Goal: Find specific page/section: Find specific page/section

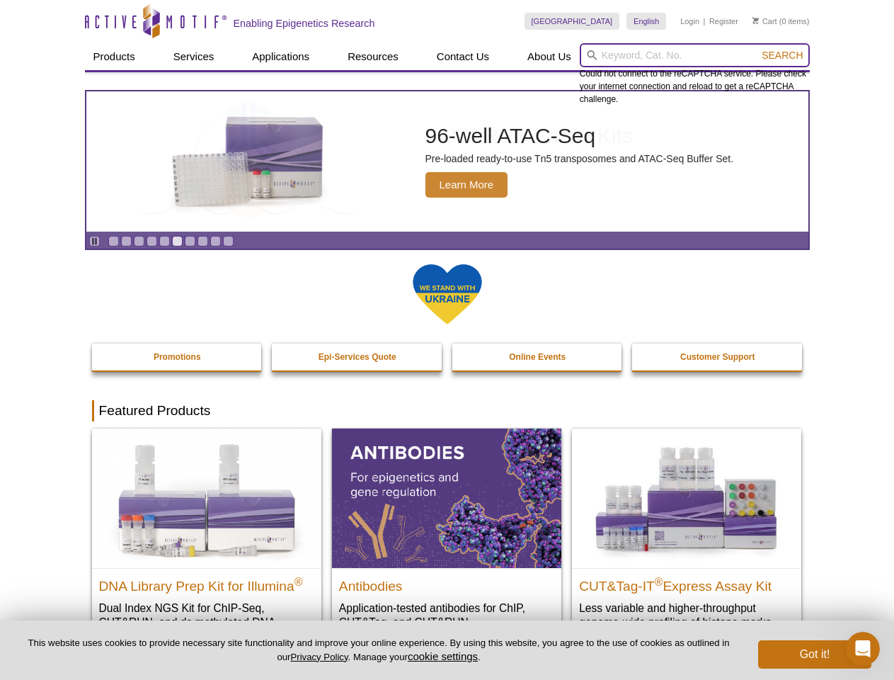
click at [695, 55] on input "search" at bounding box center [695, 55] width 230 height 24
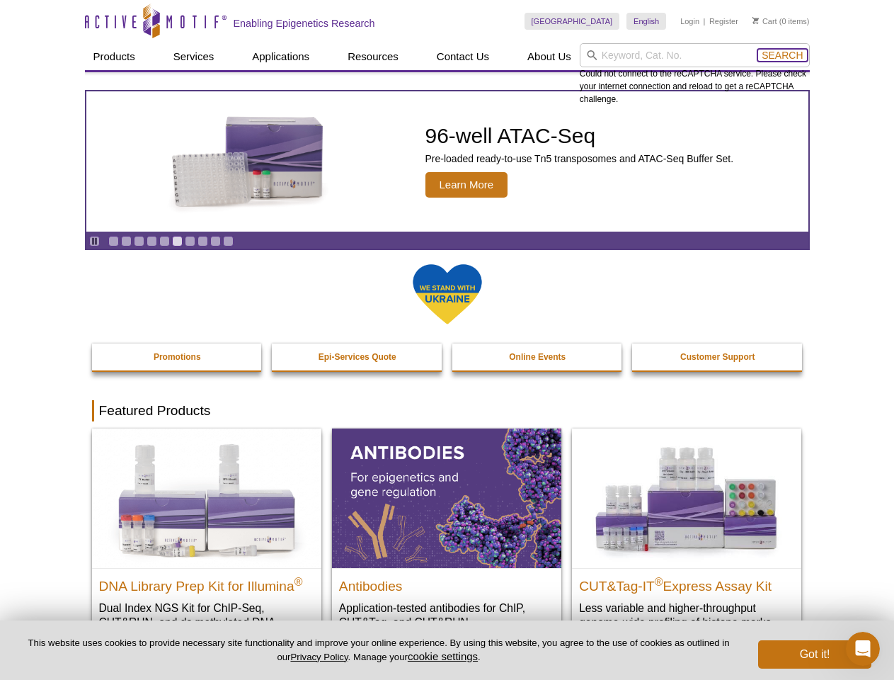
click at [782, 55] on span "Search" at bounding box center [782, 55] width 41 height 11
click at [94, 241] on icon "Pause" at bounding box center [94, 240] width 9 height 9
click at [113, 241] on link "Go to slide 1" at bounding box center [113, 241] width 11 height 11
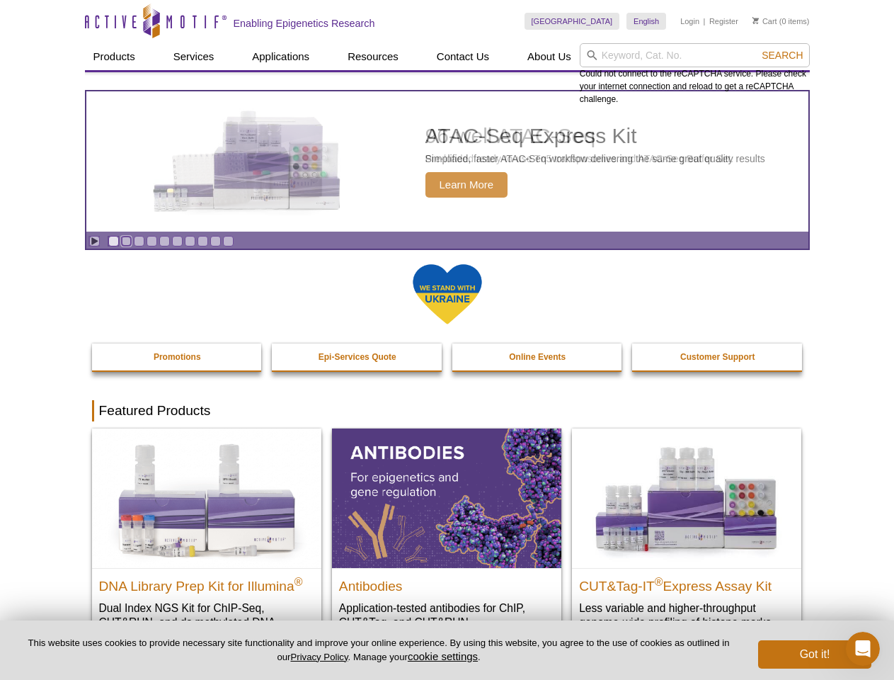
click at [126, 241] on link "Go to slide 2" at bounding box center [126, 241] width 11 height 11
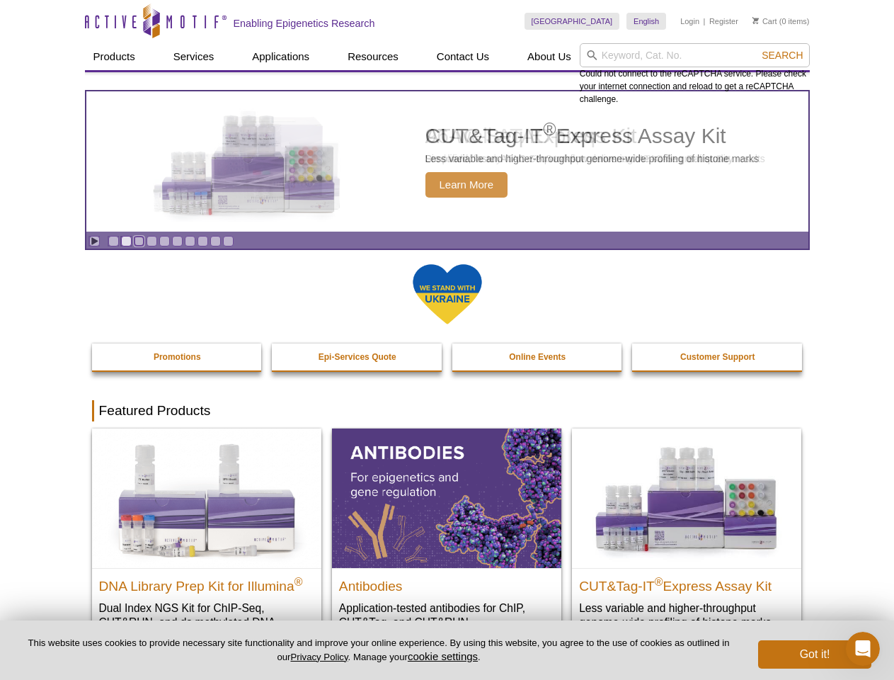
click at [139, 241] on link "Go to slide 3" at bounding box center [139, 241] width 11 height 11
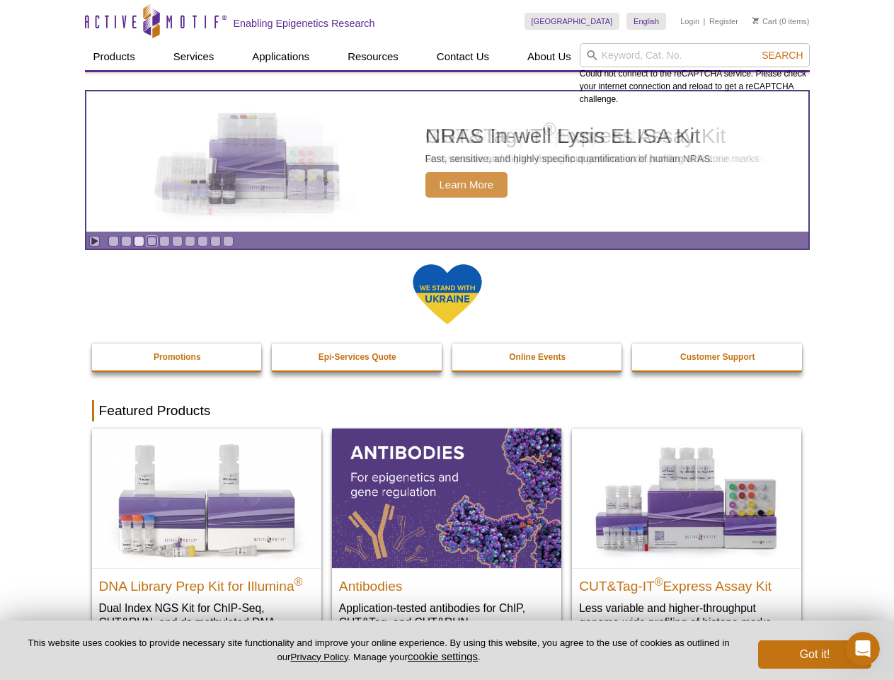
click at [152, 241] on link "Go to slide 4" at bounding box center [152, 241] width 11 height 11
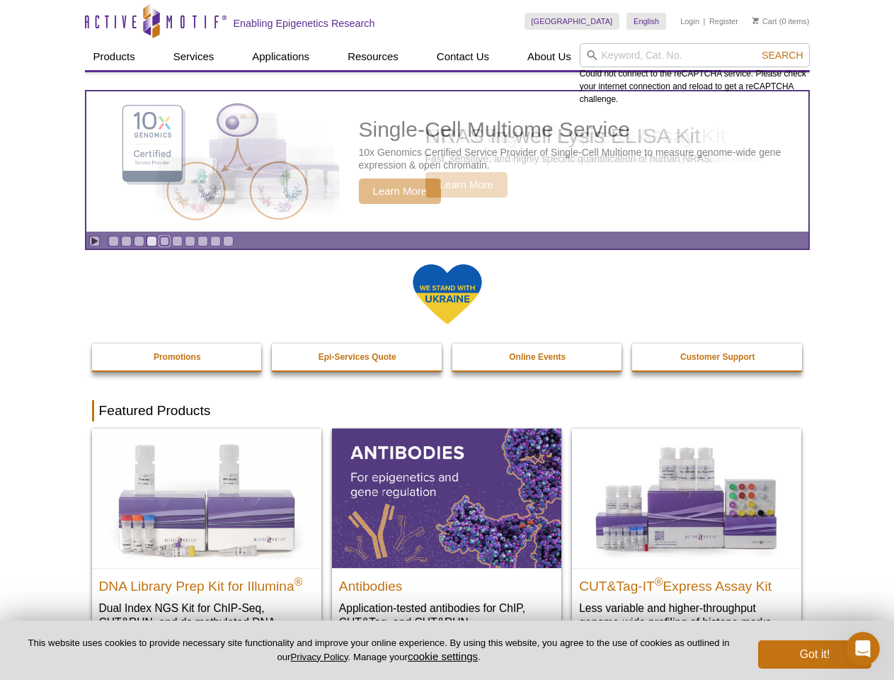
click at [164, 241] on link "Go to slide 5" at bounding box center [164, 241] width 11 height 11
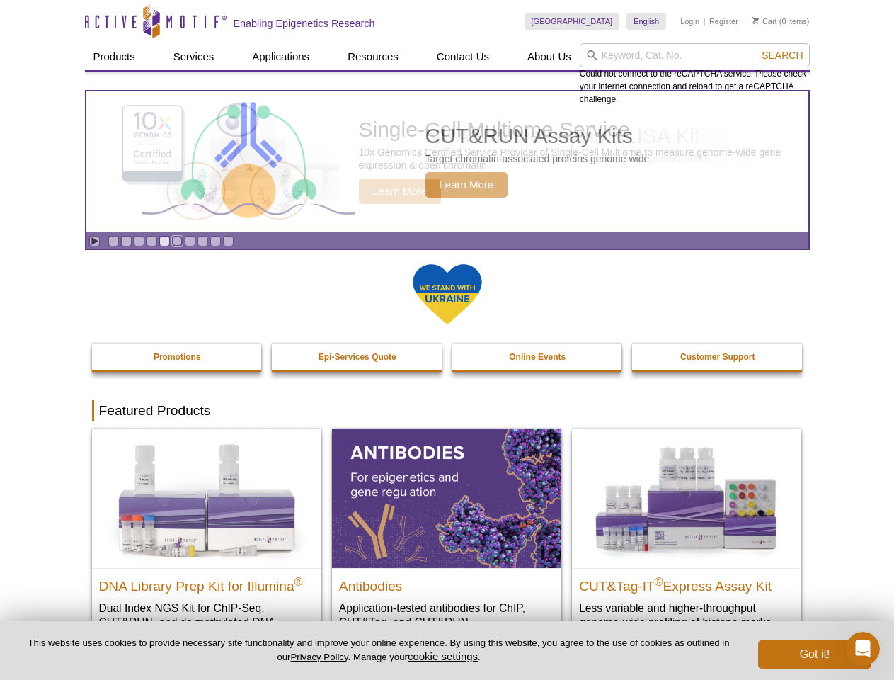
click at [177, 241] on link "Go to slide 6" at bounding box center [177, 241] width 11 height 11
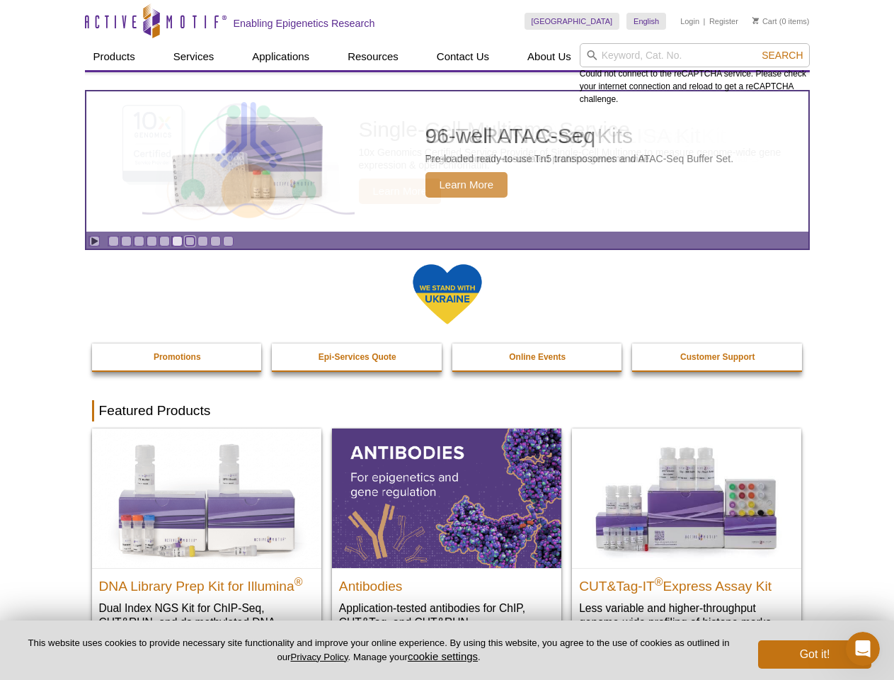
click at [190, 241] on link "Go to slide 7" at bounding box center [190, 241] width 11 height 11
click at [782, 55] on span "Search" at bounding box center [782, 55] width 41 height 11
